Goal: Find specific page/section: Find specific page/section

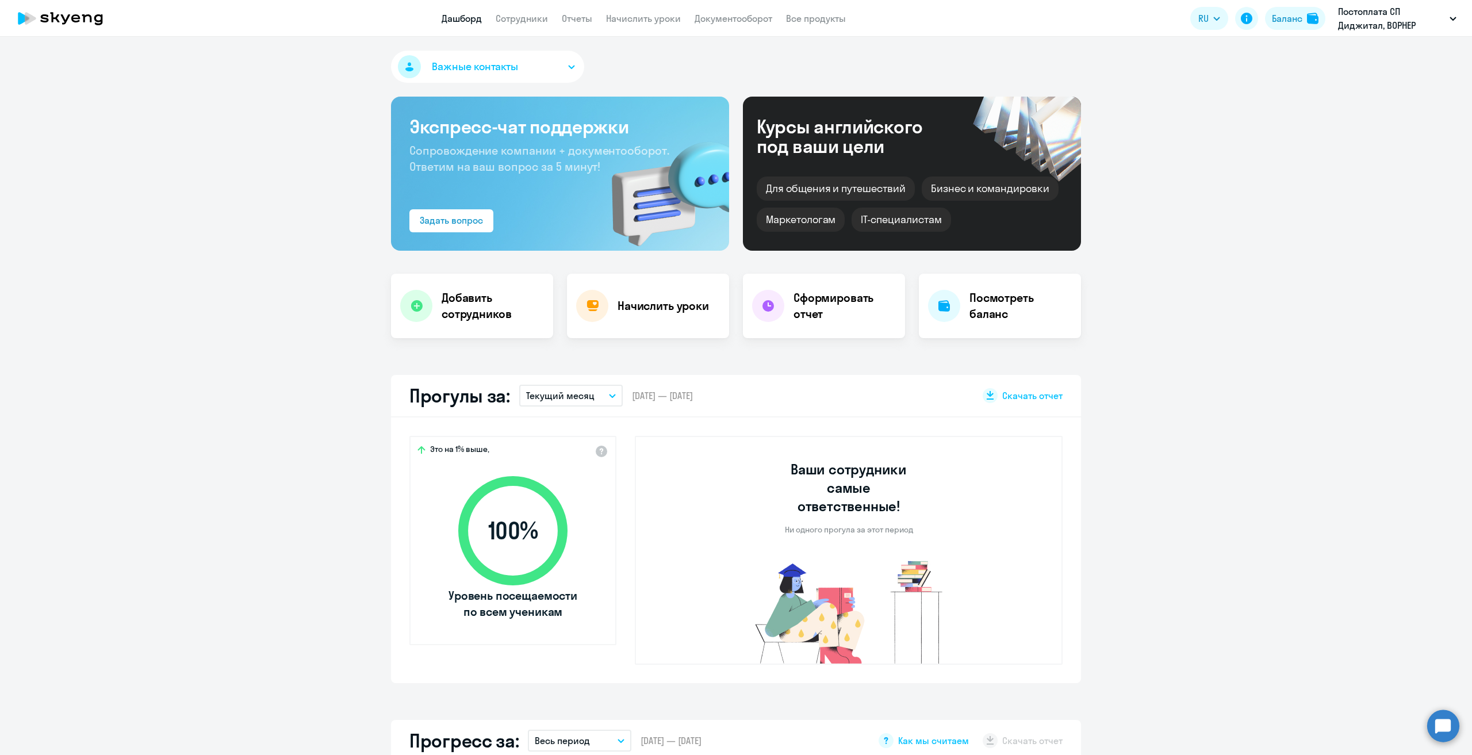
scroll to position [345, 0]
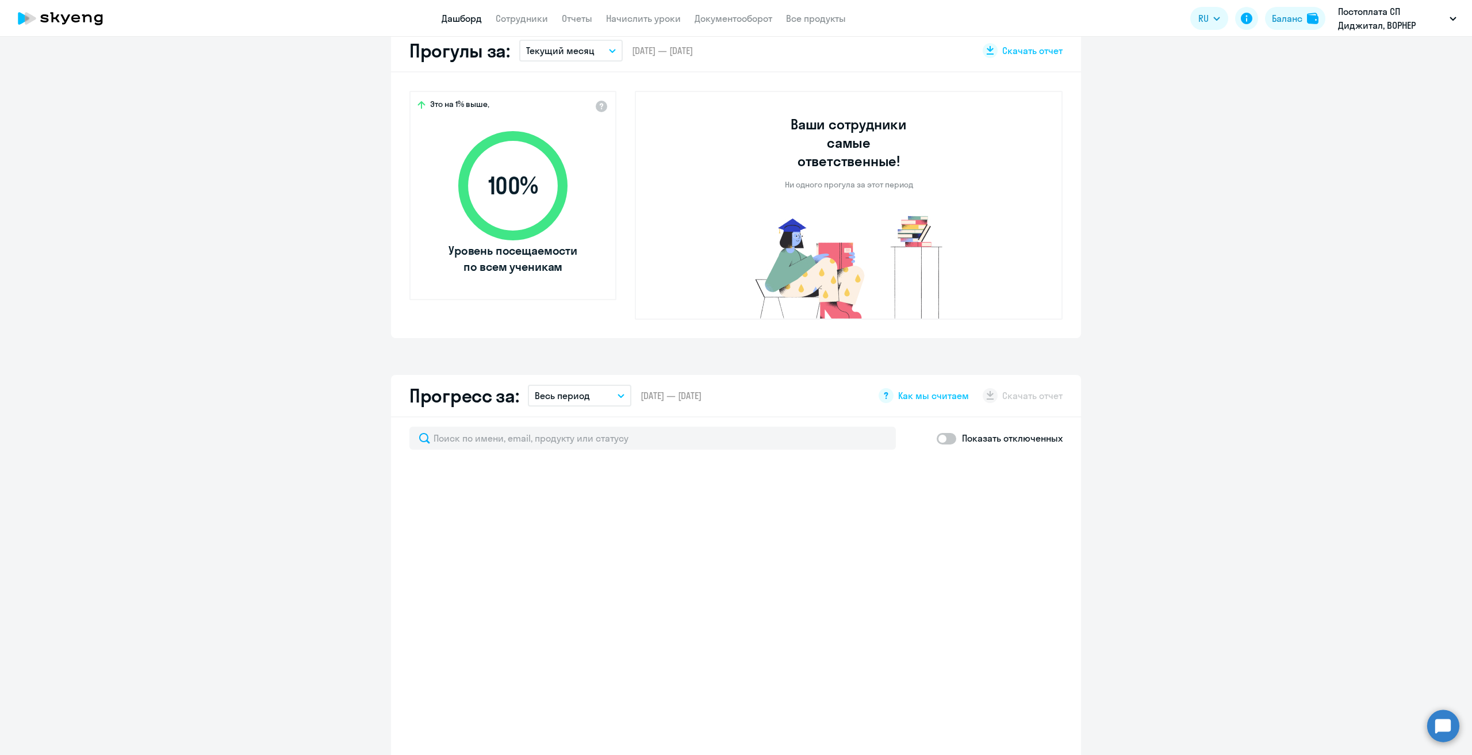
select select "30"
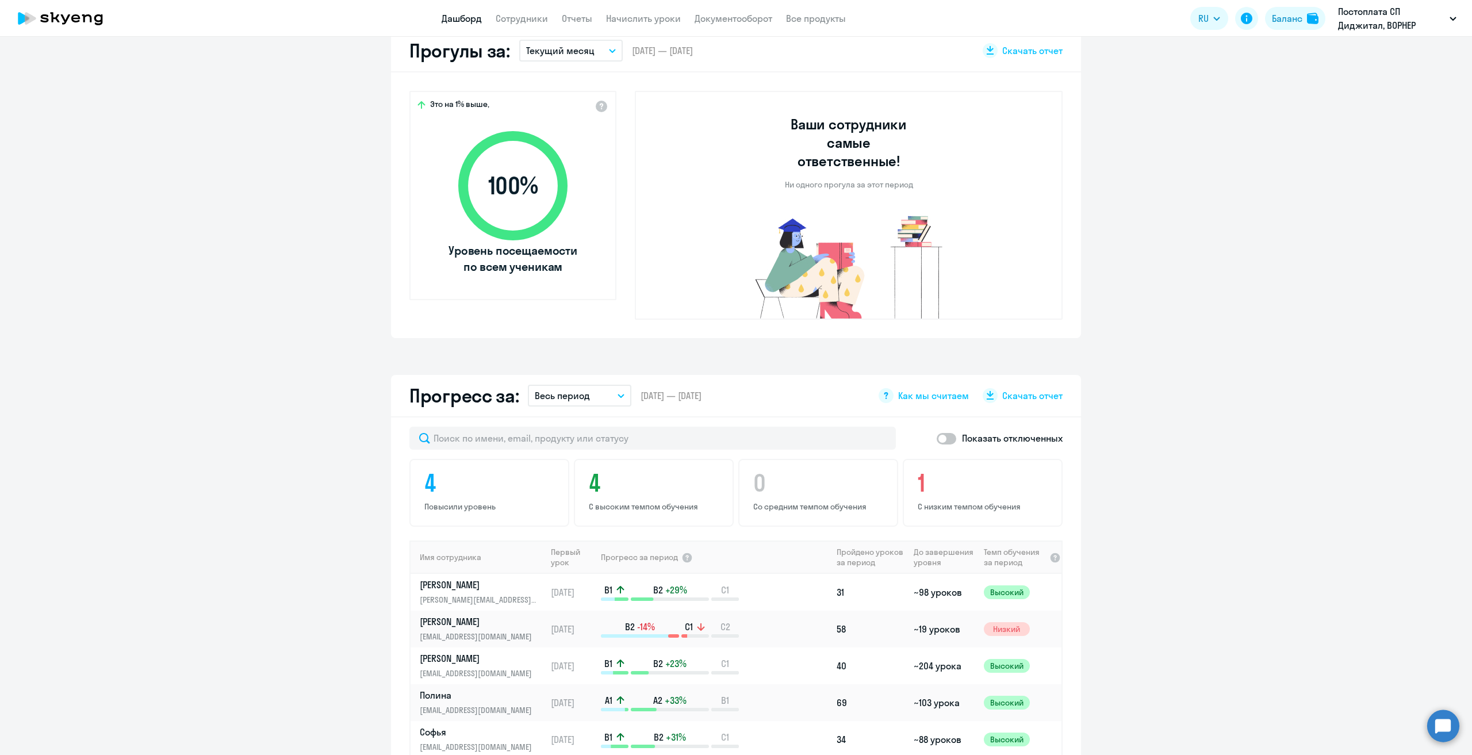
scroll to position [0, 0]
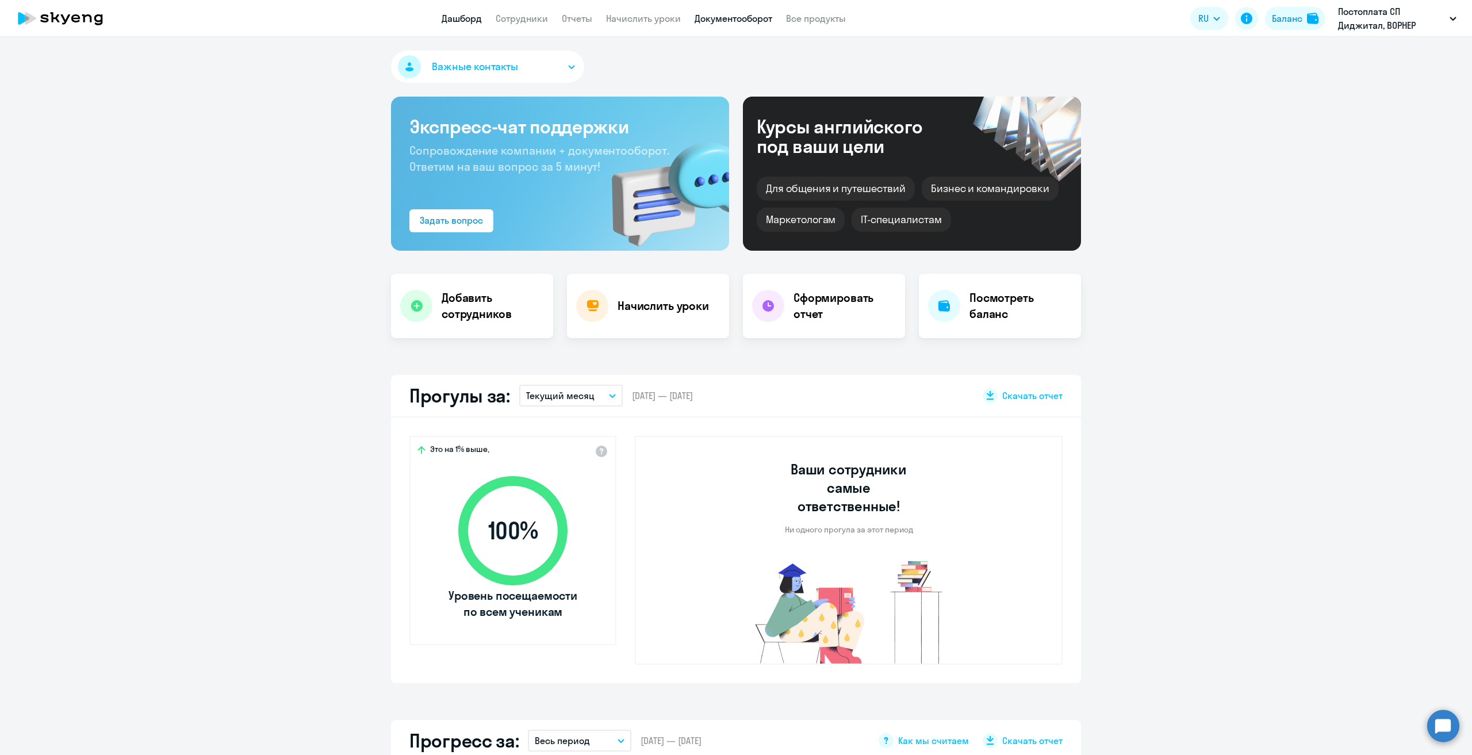
click at [729, 21] on link "Документооборот" at bounding box center [734, 19] width 78 height 12
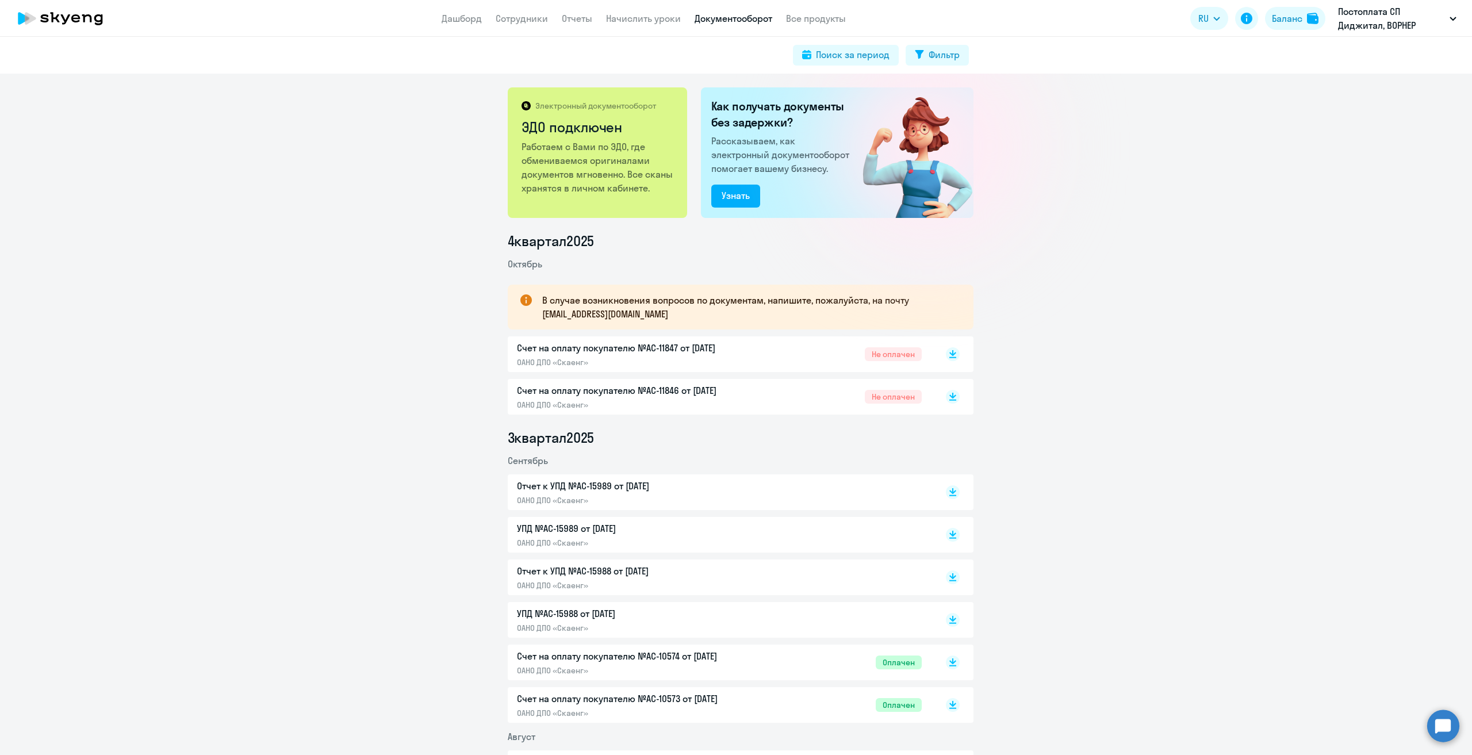
click at [760, 355] on div "Счет на оплату покупателю №AC-11847 от [DATE] ОАНО ДПО «Скаенг» Не оплачен" at bounding box center [719, 354] width 405 height 26
click at [878, 399] on span "Не оплачен" at bounding box center [893, 397] width 57 height 14
